Goal: Navigation & Orientation: Find specific page/section

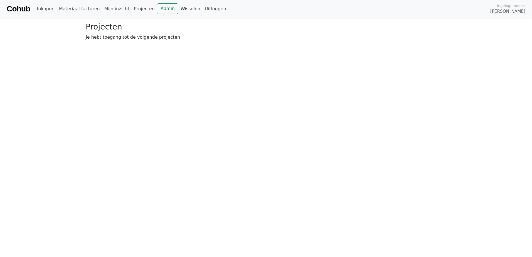
click at [178, 10] on link "Wisselen" at bounding box center [190, 8] width 24 height 11
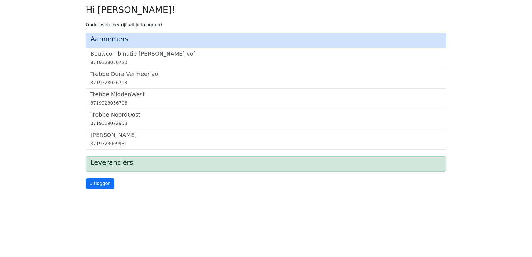
click at [116, 116] on h5 "Trebbe NoordOost" at bounding box center [265, 114] width 351 height 7
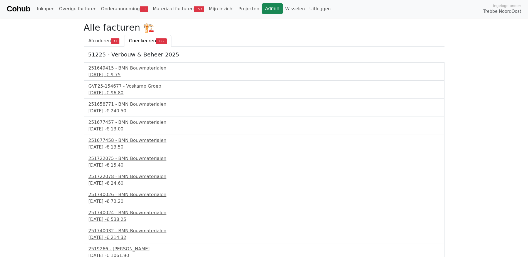
click at [262, 9] on link "Admin" at bounding box center [272, 8] width 21 height 11
